Goal: Task Accomplishment & Management: Manage account settings

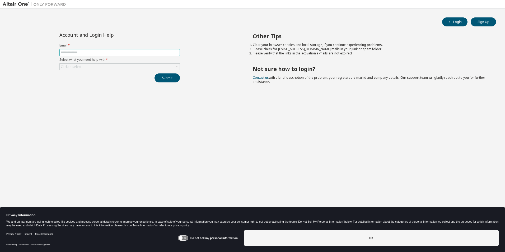
click at [108, 52] on input "text" at bounding box center [120, 52] width 118 height 4
type input "**********"
click at [106, 69] on div "Click to select" at bounding box center [120, 67] width 120 height 6
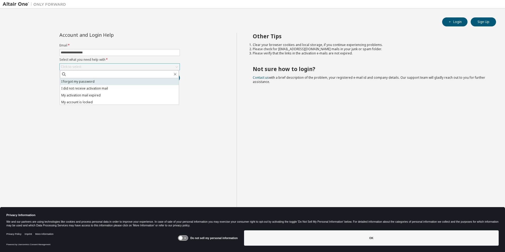
click at [97, 80] on li "I forgot my password" at bounding box center [119, 81] width 119 height 7
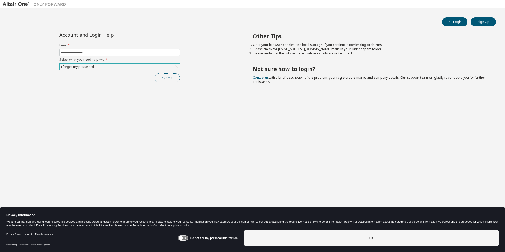
click at [163, 76] on button "Submit" at bounding box center [167, 77] width 25 height 9
click at [163, 78] on button "Submit" at bounding box center [167, 77] width 25 height 9
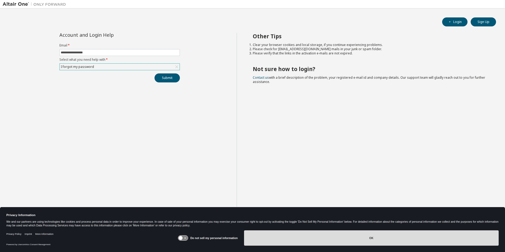
click at [257, 241] on button "OK" at bounding box center [371, 237] width 255 height 15
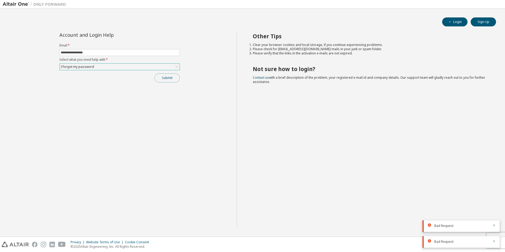
click at [173, 81] on button "Submit" at bounding box center [167, 77] width 25 height 9
click at [166, 75] on button "Submit" at bounding box center [167, 77] width 25 height 9
click at [125, 67] on div "I forgot my password" at bounding box center [120, 67] width 120 height 6
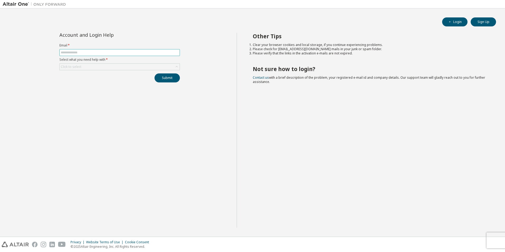
click at [109, 53] on input "text" at bounding box center [120, 52] width 118 height 4
type input "**********"
click at [108, 67] on div "Click to select" at bounding box center [120, 67] width 120 height 6
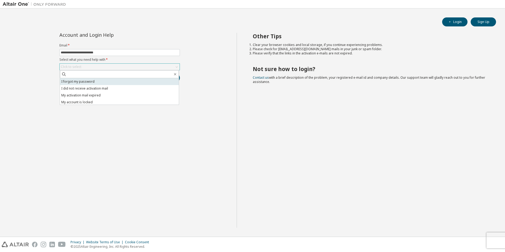
click at [105, 81] on li "I forgot my password" at bounding box center [119, 81] width 119 height 7
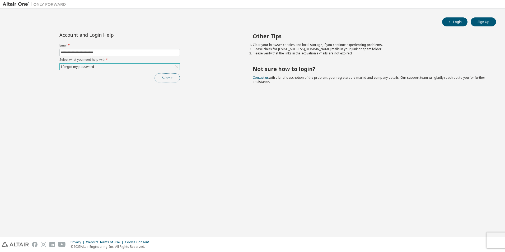
click at [165, 77] on button "Submit" at bounding box center [167, 77] width 25 height 9
